Goal: Information Seeking & Learning: Understand process/instructions

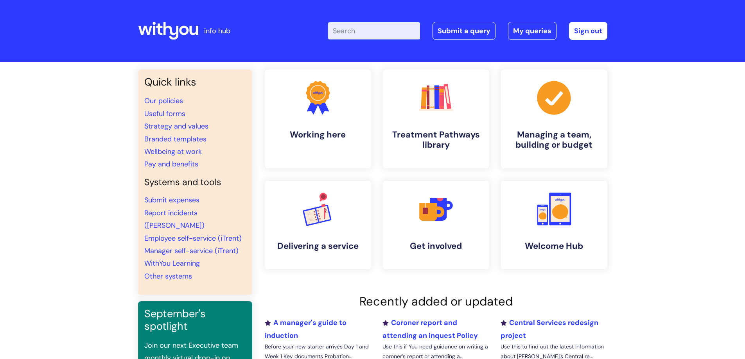
click at [353, 35] on input "Enter your search term here..." at bounding box center [374, 30] width 92 height 17
type input "wifi"
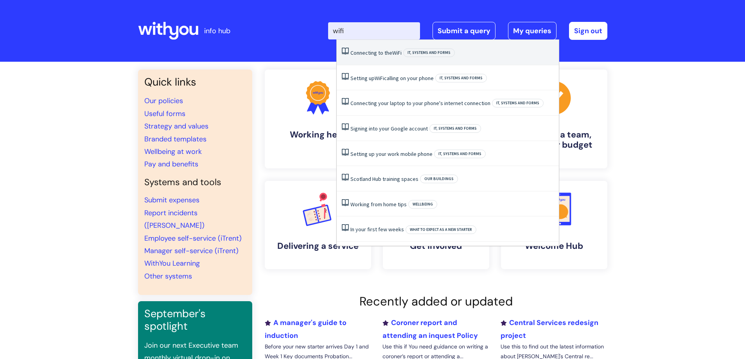
click at [372, 48] on li "Connecting to the WiFi IT, systems and forms" at bounding box center [448, 52] width 222 height 25
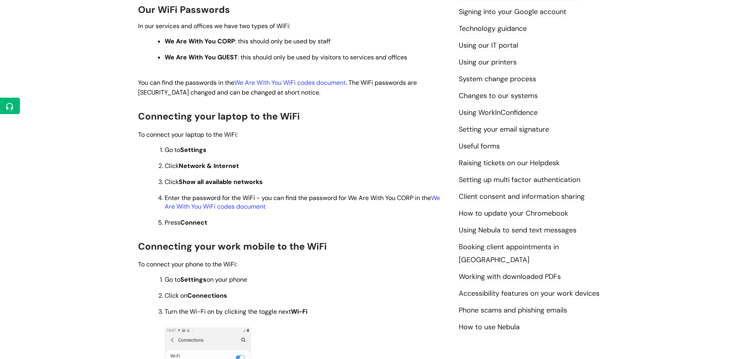
scroll to position [67, 0]
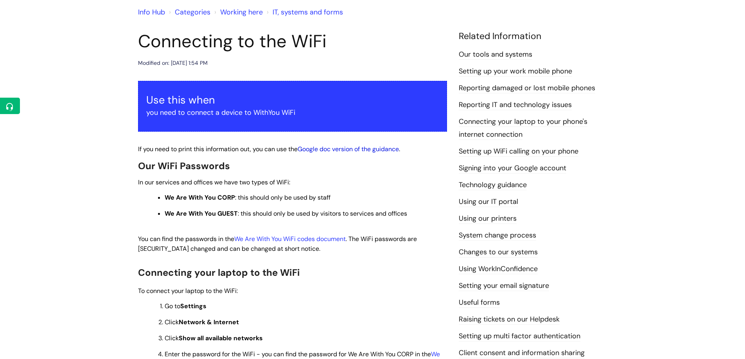
click at [359, 147] on link "Google doc version of the guidance" at bounding box center [348, 149] width 101 height 8
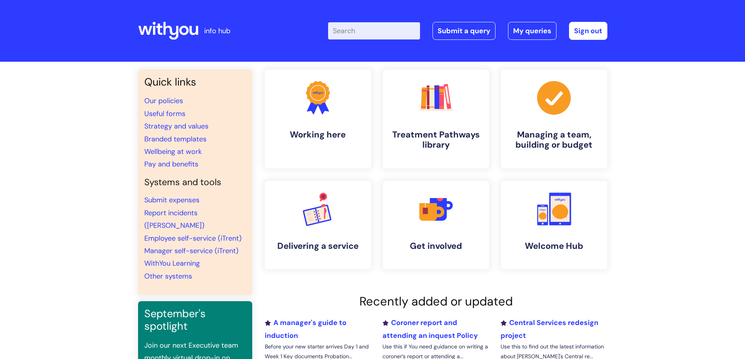
click at [341, 29] on input "Enter your search term here..." at bounding box center [374, 30] width 92 height 17
type input "wifi"
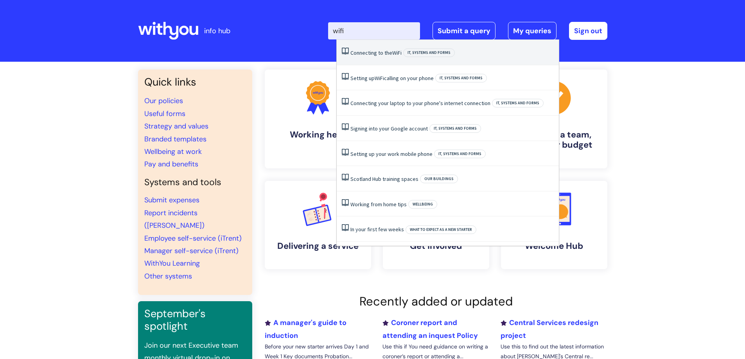
click at [368, 53] on link "Connecting to the WiFi" at bounding box center [375, 52] width 51 height 7
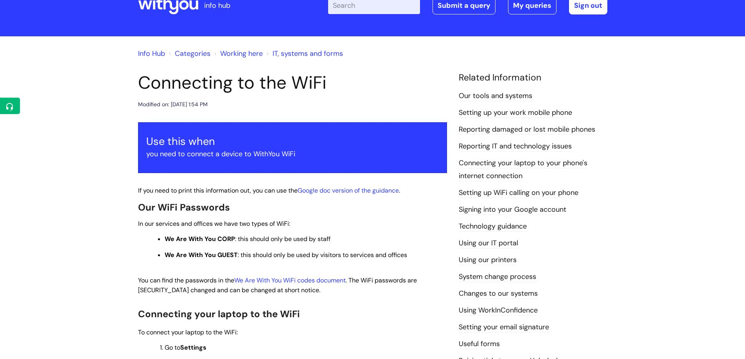
scroll to position [39, 0]
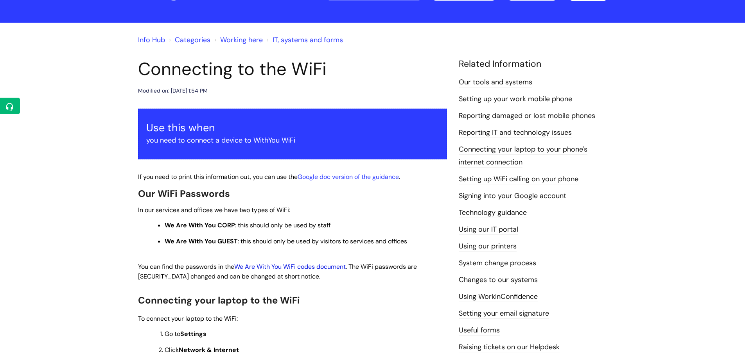
click at [317, 266] on link "We Are With You WiFi codes document" at bounding box center [289, 267] width 111 height 8
